Goal: Task Accomplishment & Management: Complete application form

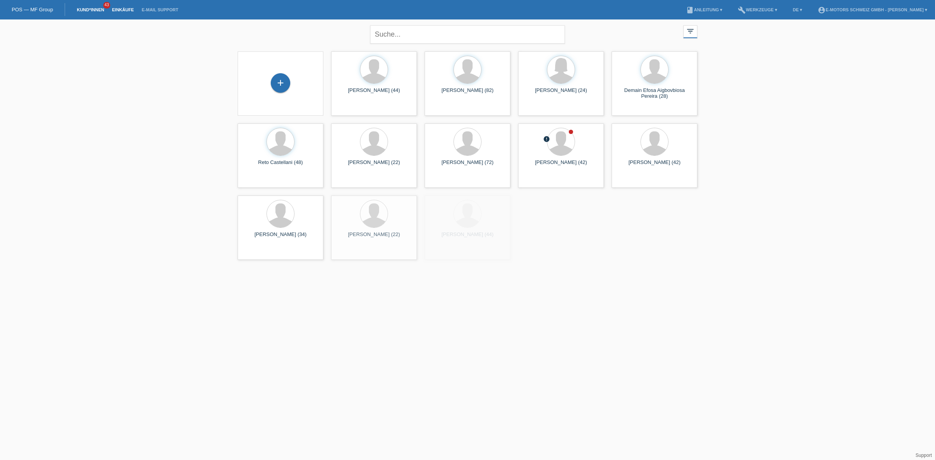
click at [123, 9] on link "Einkäufe" at bounding box center [123, 9] width 30 height 5
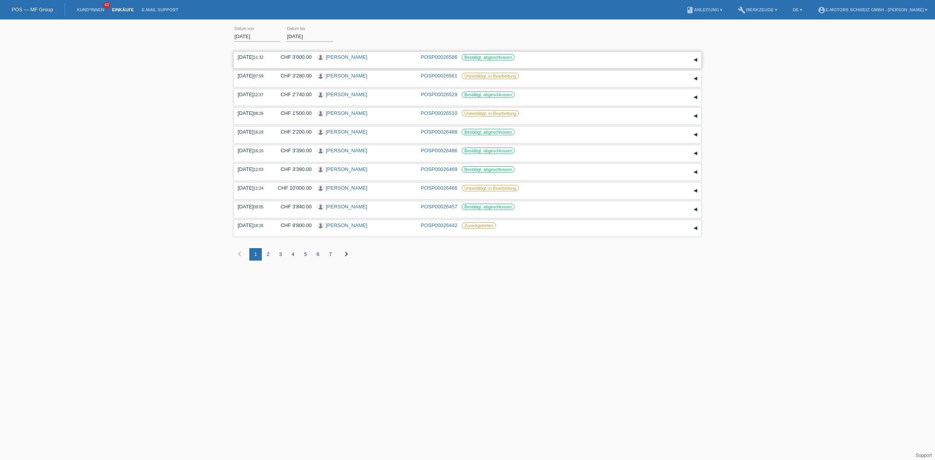
click at [353, 57] on link "[PERSON_NAME]" at bounding box center [347, 57] width 42 height 6
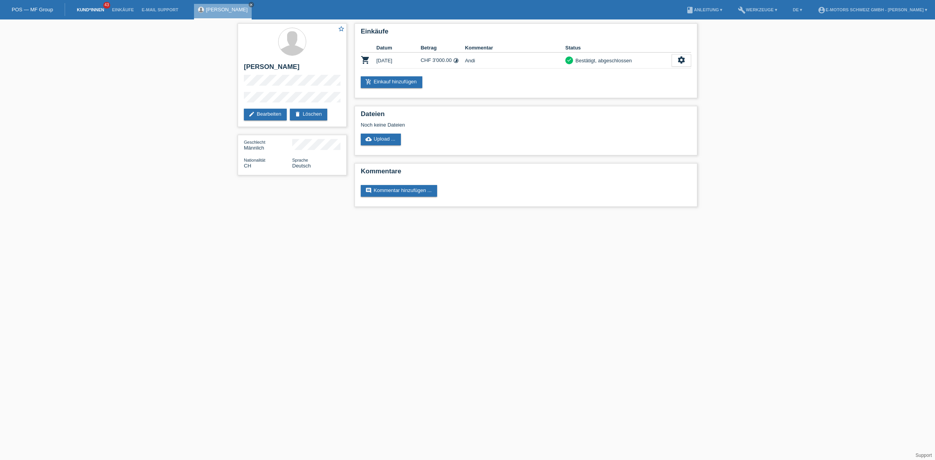
click at [93, 8] on link "Kund*innen" at bounding box center [90, 9] width 35 height 5
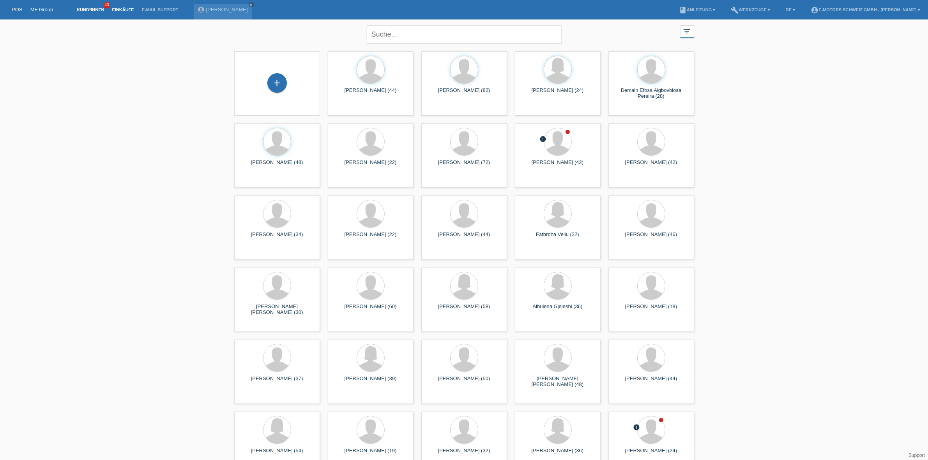
click at [127, 8] on link "Einkäufe" at bounding box center [123, 9] width 30 height 5
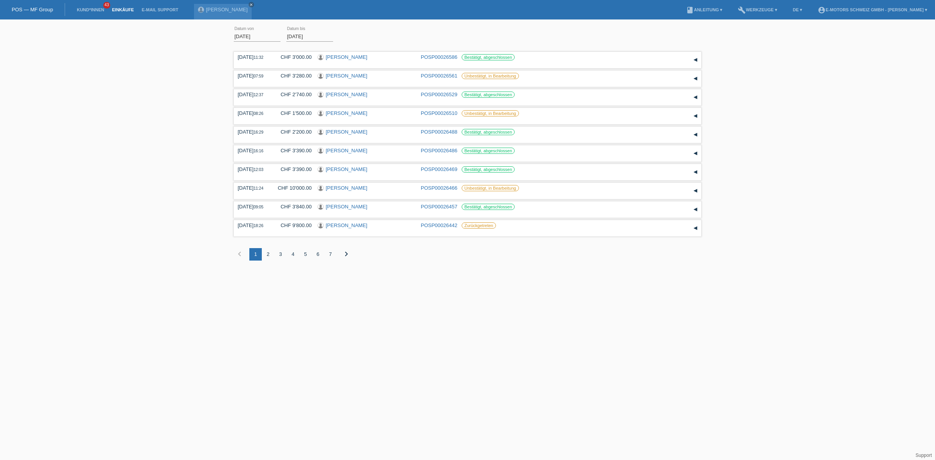
click at [90, 5] on li "Kund*innen 43" at bounding box center [90, 10] width 35 height 20
click at [87, 10] on link "Kund*innen" at bounding box center [90, 9] width 35 height 5
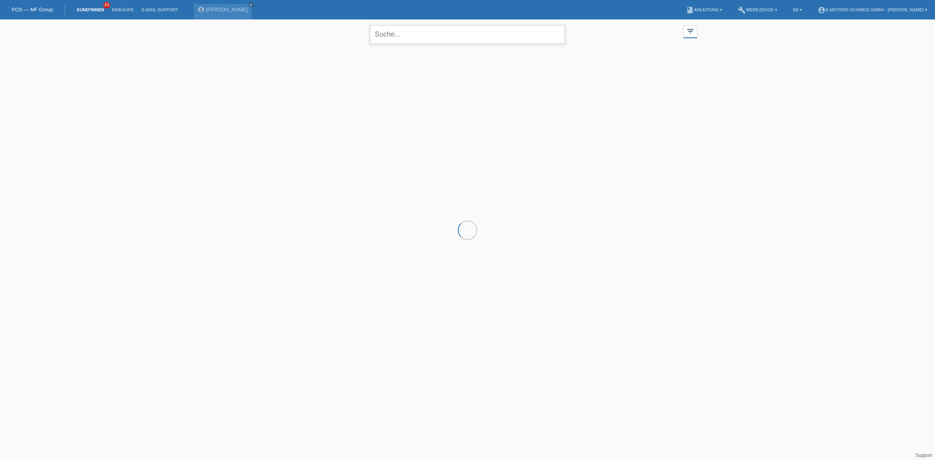
drag, startPoint x: 402, startPoint y: 28, endPoint x: 390, endPoint y: 16, distance: 16.8
click at [402, 28] on input "text" at bounding box center [467, 34] width 195 height 18
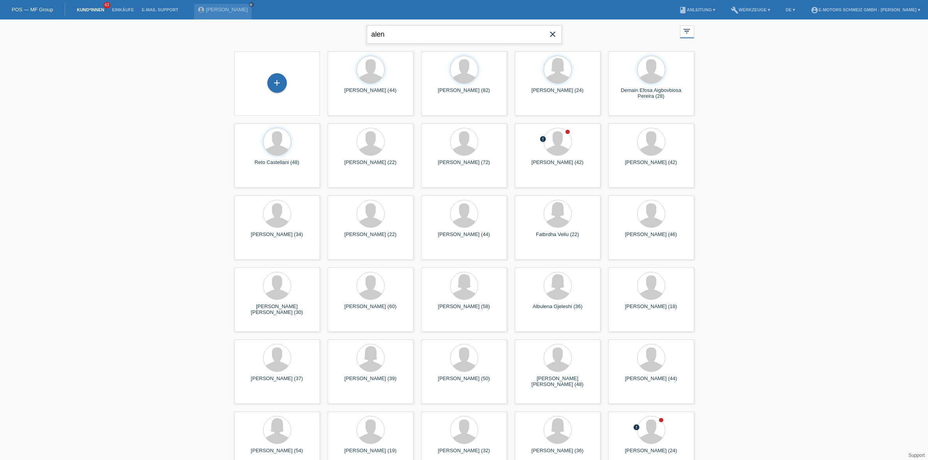
type input "alen"
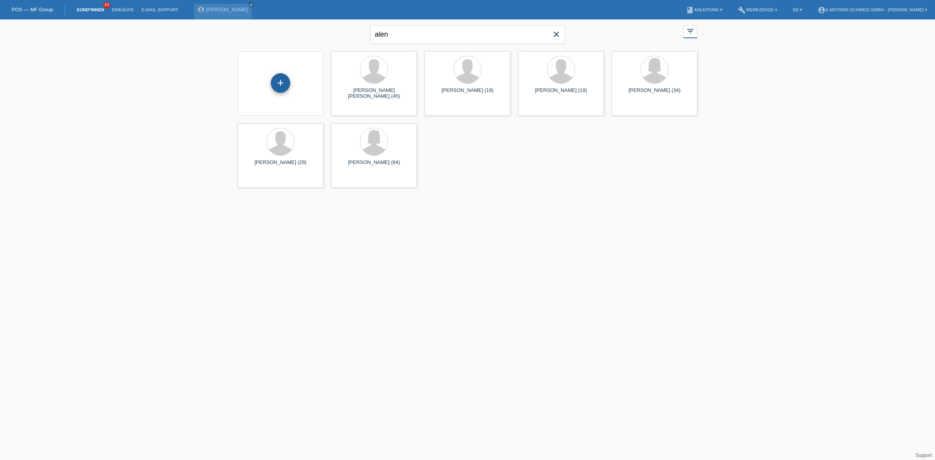
click at [284, 91] on div "+" at bounding box center [280, 82] width 19 height 19
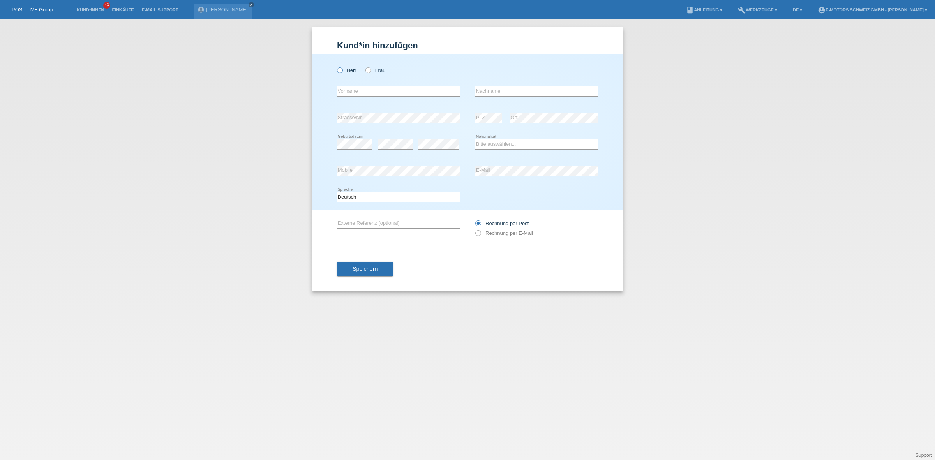
click at [349, 72] on label "Herr" at bounding box center [346, 70] width 19 height 6
click at [342, 72] on input "Herr" at bounding box center [339, 69] width 5 height 5
radio input "true"
type input "Alen"
type input "Ikic"
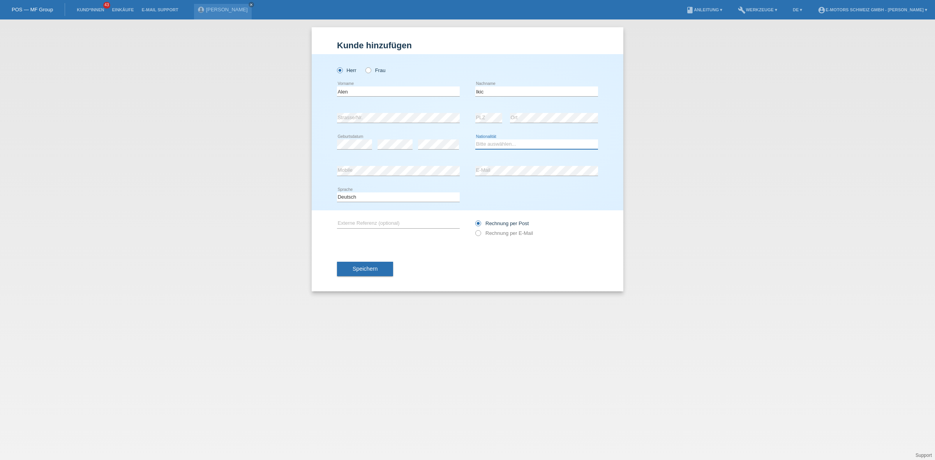
click at [511, 139] on select "Bitte auswählen... Schweiz Deutschland Liechtenstein Österreich ------------ Af…" at bounding box center [536, 143] width 123 height 9
select select "RS"
click at [475, 139] on select "Bitte auswählen... Schweiz Deutschland Liechtenstein Österreich ------------ Af…" at bounding box center [536, 143] width 123 height 9
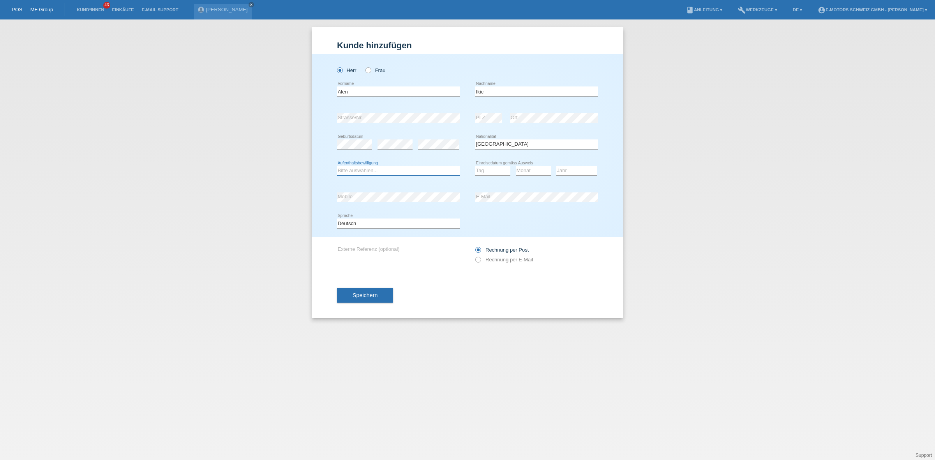
click at [386, 171] on select "Bitte auswählen... C B B - Flüchtlingsstatus Andere" at bounding box center [398, 170] width 123 height 9
select select "C"
click at [337, 166] on select "Bitte auswählen... C B B - Flüchtlingsstatus Andere" at bounding box center [398, 170] width 123 height 9
click at [501, 171] on select "Tag 01 02 03 04 05 06 07 08 09 10 11" at bounding box center [492, 170] width 35 height 9
select select "24"
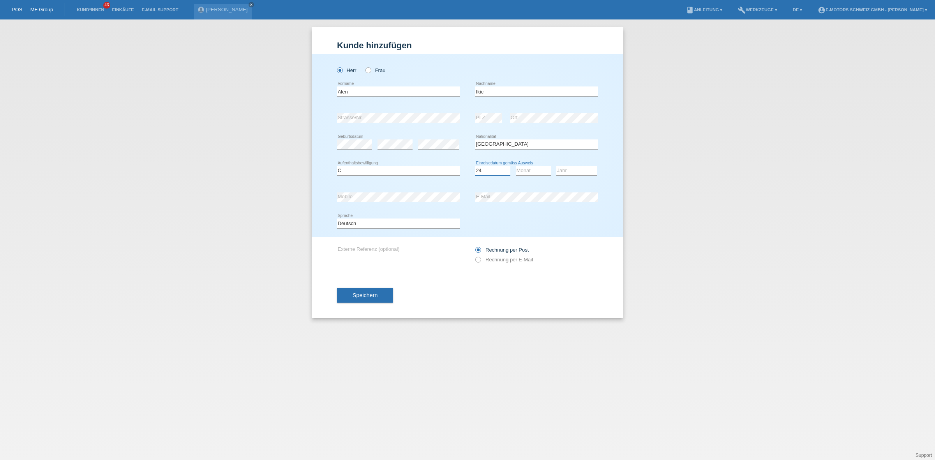
click at [475, 166] on select "Tag 01 02 03 04 05 06 07 08 09 10 11" at bounding box center [492, 170] width 35 height 9
click at [519, 173] on select "Monat 01 02 03 04 05 06 07 08 09 10 11" at bounding box center [533, 170] width 35 height 9
select select "07"
click at [516, 166] on select "Monat 01 02 03 04 05 06 07 08 09 10 11" at bounding box center [533, 170] width 35 height 9
click at [568, 172] on select "Jahr 2025 2024 2023 2022 2021 2020 2019 2018 2017 2016 2015 2014 2013 2012 2011…" at bounding box center [576, 170] width 41 height 9
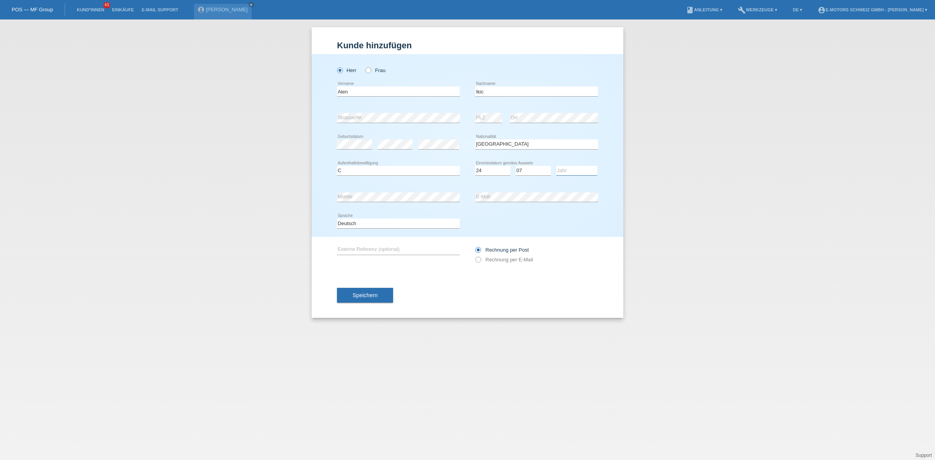
select select "1996"
click at [556, 166] on select "Jahr 2025 2024 2023 2022 2021 2020 2019 2018 2017 2016 2015 2014 2013 2012 2011…" at bounding box center [576, 170] width 41 height 9
click at [377, 298] on button "Speichern" at bounding box center [365, 295] width 56 height 15
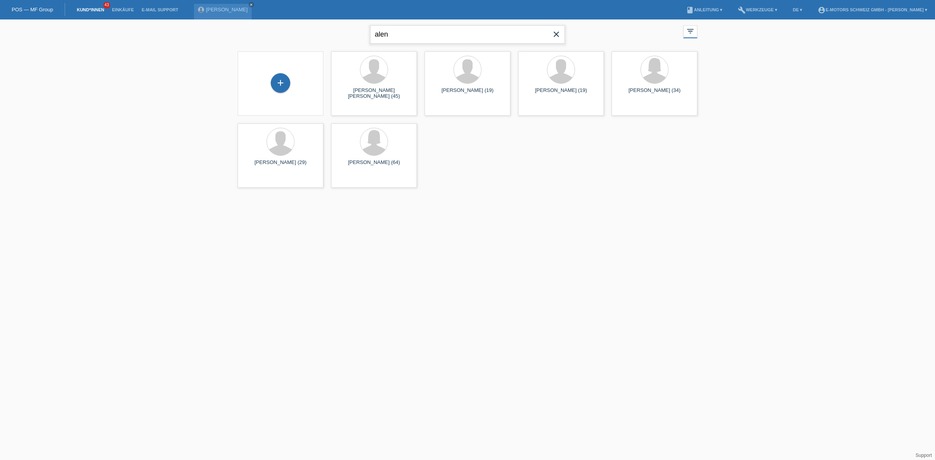
drag, startPoint x: 424, startPoint y: 32, endPoint x: 204, endPoint y: -9, distance: 223.9
click at [204, 0] on html "POS — MF Group Kund*innen 43 Einkäufe E-Mail Support Ernst Paradisi close" at bounding box center [467, 96] width 935 height 192
type input "[PERSON_NAME]"
click at [528, 109] on icon "launch" at bounding box center [524, 109] width 7 height 7
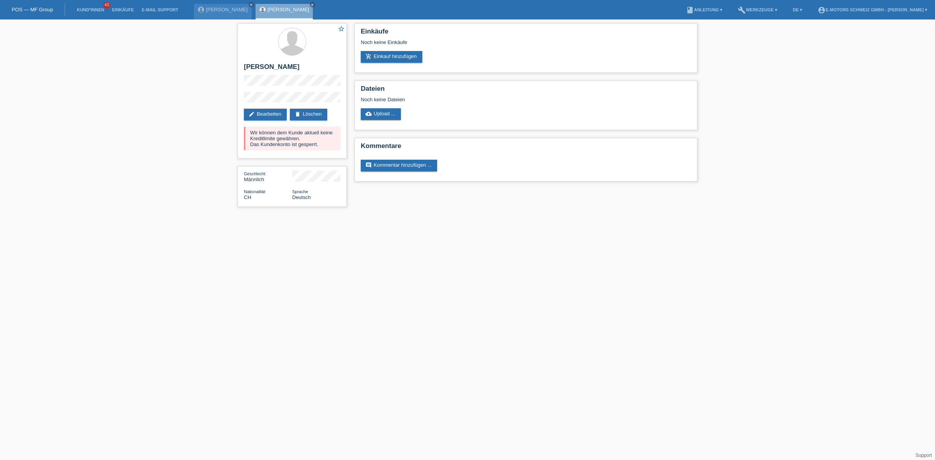
click at [98, 7] on li "Kund*innen 43" at bounding box center [90, 10] width 35 height 20
click at [102, 9] on link "Kund*innen" at bounding box center [90, 9] width 35 height 5
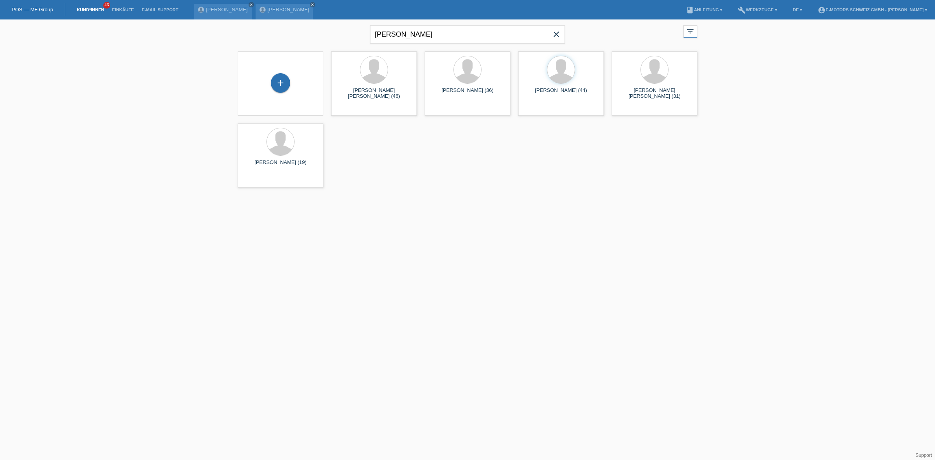
drag, startPoint x: 554, startPoint y: 97, endPoint x: 614, endPoint y: 189, distance: 110.0
click at [614, 189] on div "+ [PERSON_NAME] [PERSON_NAME] (46) launch Anzeigen" at bounding box center [467, 120] width 467 height 144
click at [575, 152] on div "+ [PERSON_NAME] [PERSON_NAME] (46) launch Anzeigen" at bounding box center [467, 120] width 467 height 144
click at [404, 188] on div "+ [PERSON_NAME] [PERSON_NAME] (46) launch Anzeigen" at bounding box center [467, 120] width 467 height 144
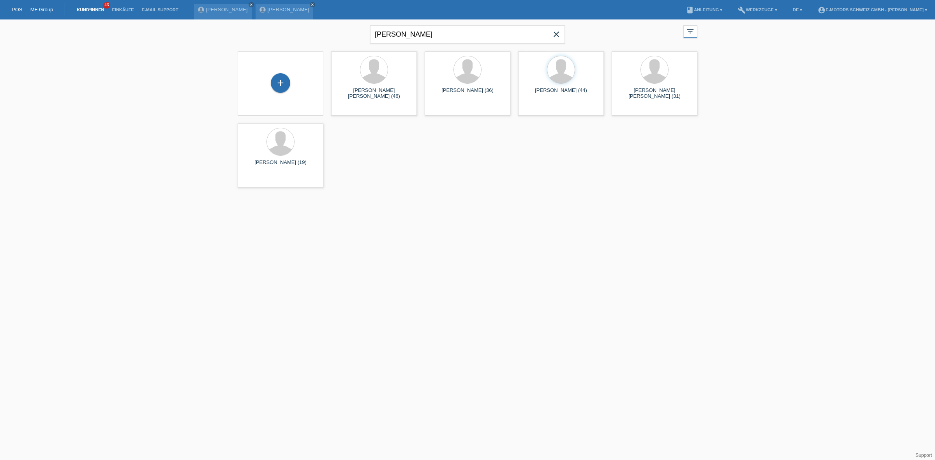
drag, startPoint x: 283, startPoint y: 158, endPoint x: 534, endPoint y: 285, distance: 281.9
click at [534, 192] on html "POS — MF Group Kund*innen 43 Einkäufe E-Mail Support [PERSON_NAME] close close" at bounding box center [467, 96] width 935 height 192
drag, startPoint x: 404, startPoint y: 148, endPoint x: 447, endPoint y: 217, distance: 81.1
click at [447, 192] on html "POS — MF Group Kund*innen 43 Einkäufe E-Mail Support [PERSON_NAME] close close" at bounding box center [467, 96] width 935 height 192
click at [412, 162] on div "+ [PERSON_NAME] [PERSON_NAME] (46) launch Anzeigen" at bounding box center [467, 120] width 467 height 144
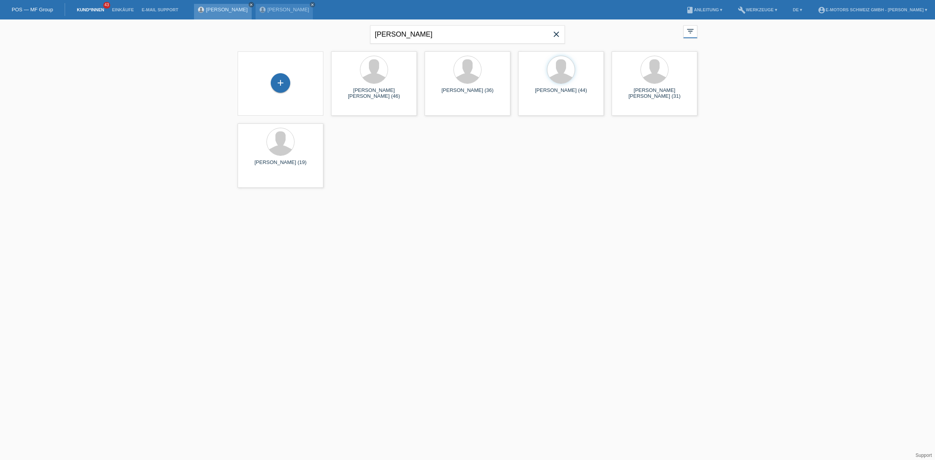
click at [249, 4] on icon "close" at bounding box center [251, 5] width 4 height 4
click at [249, 4] on link "close" at bounding box center [251, 4] width 5 height 5
